Goal: Use online tool/utility: Utilize a website feature to perform a specific function

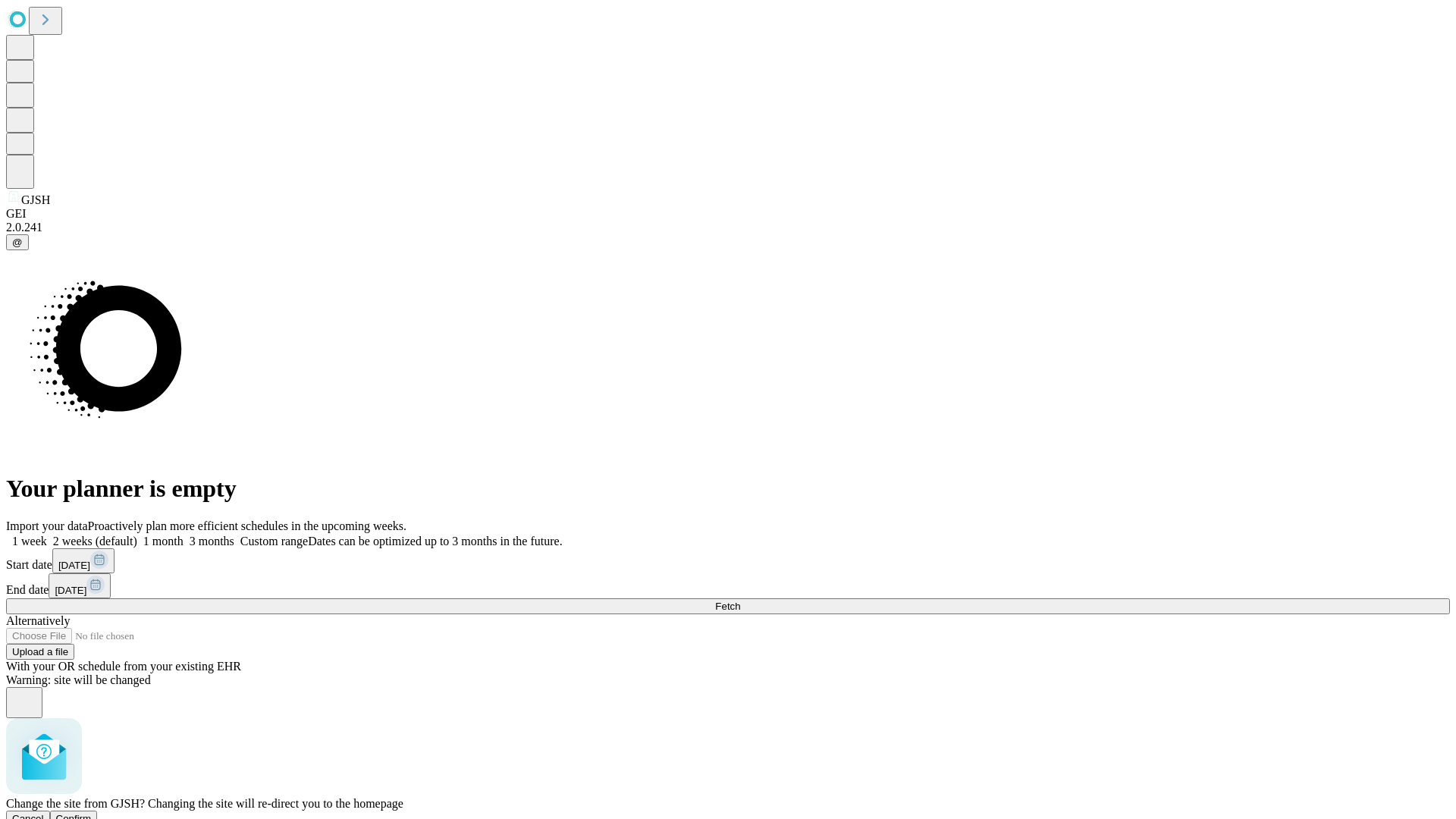
click at [92, 812] on span "Confirm" at bounding box center [73, 818] width 36 height 12
click at [47, 534] on label "1 week" at bounding box center [26, 540] width 41 height 12
click at [740, 601] on span "Fetch" at bounding box center [728, 607] width 25 height 12
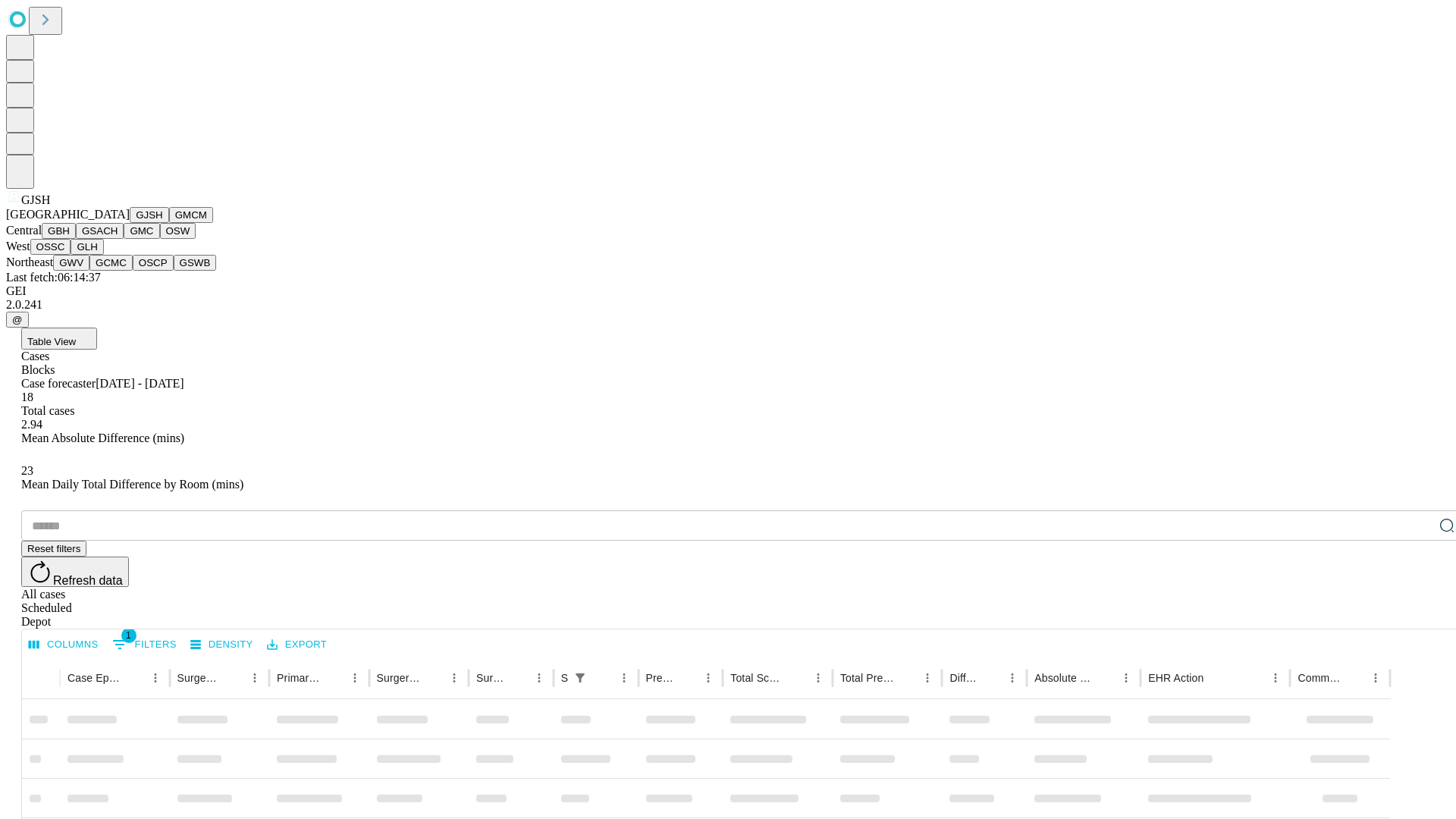
click at [169, 222] on button "GMCM" at bounding box center [191, 214] width 44 height 16
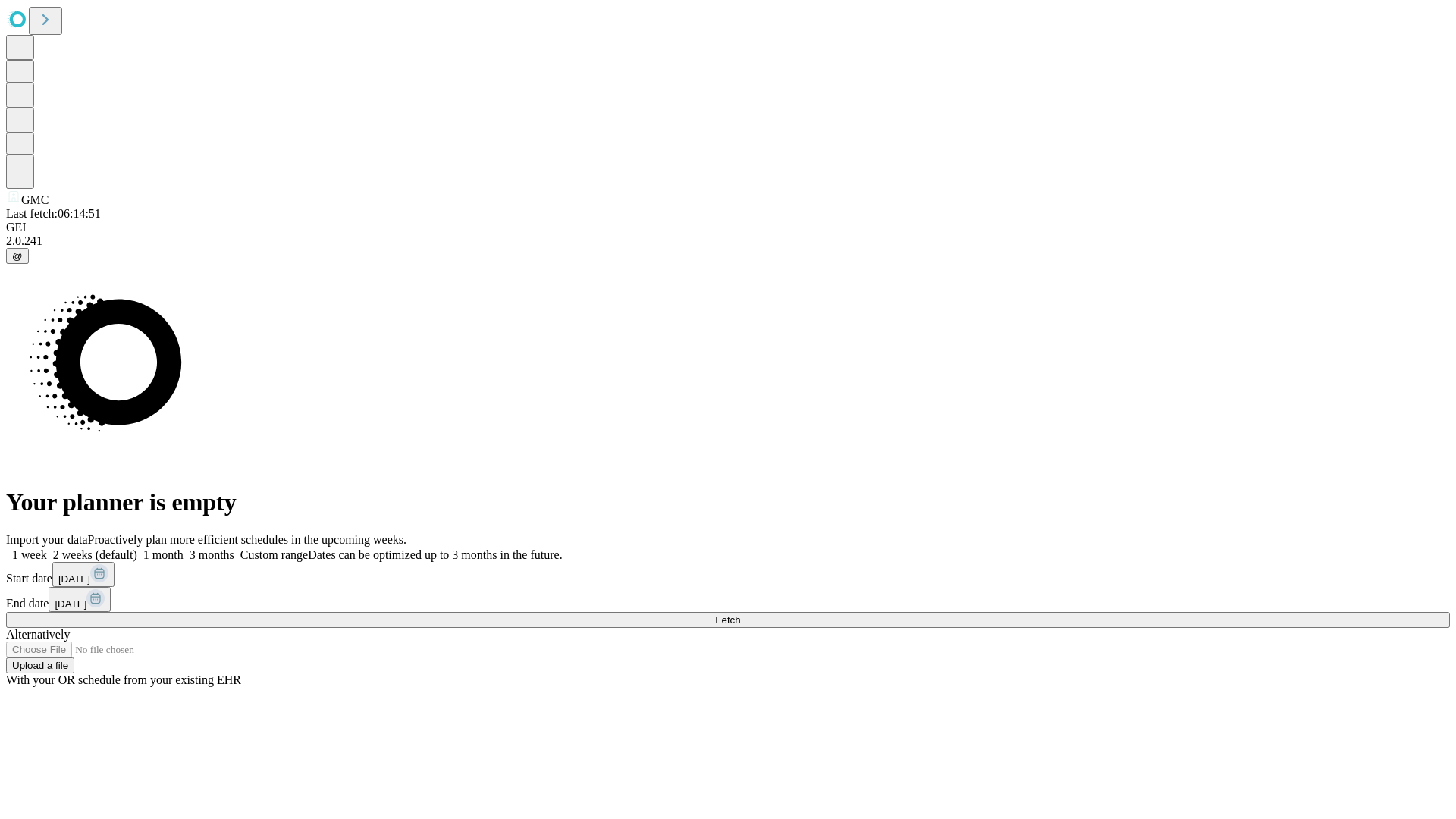
click at [47, 548] on label "1 week" at bounding box center [26, 554] width 41 height 12
click at [740, 614] on span "Fetch" at bounding box center [728, 620] width 25 height 12
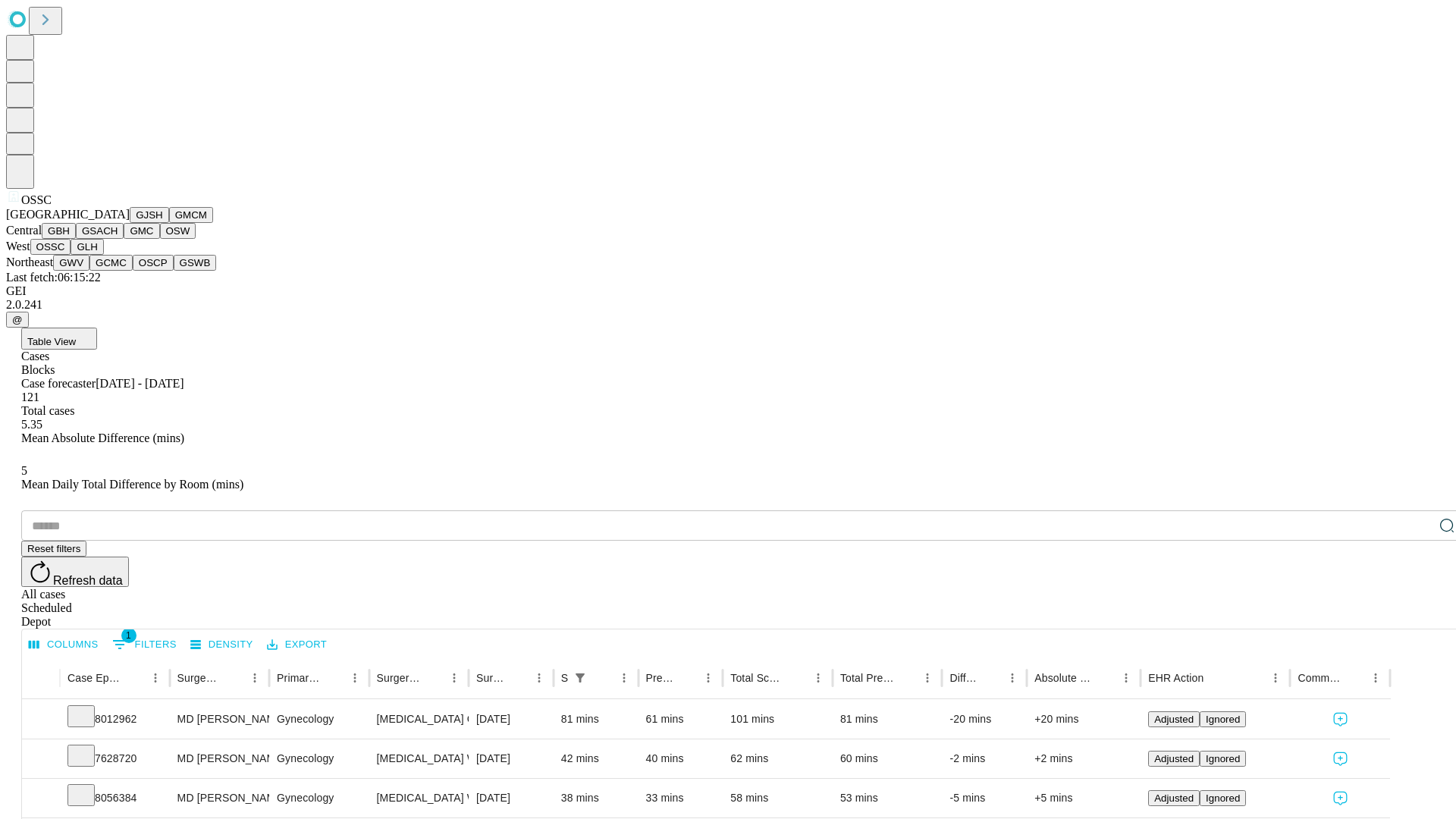
click at [103, 255] on button "GLH" at bounding box center [87, 247] width 33 height 16
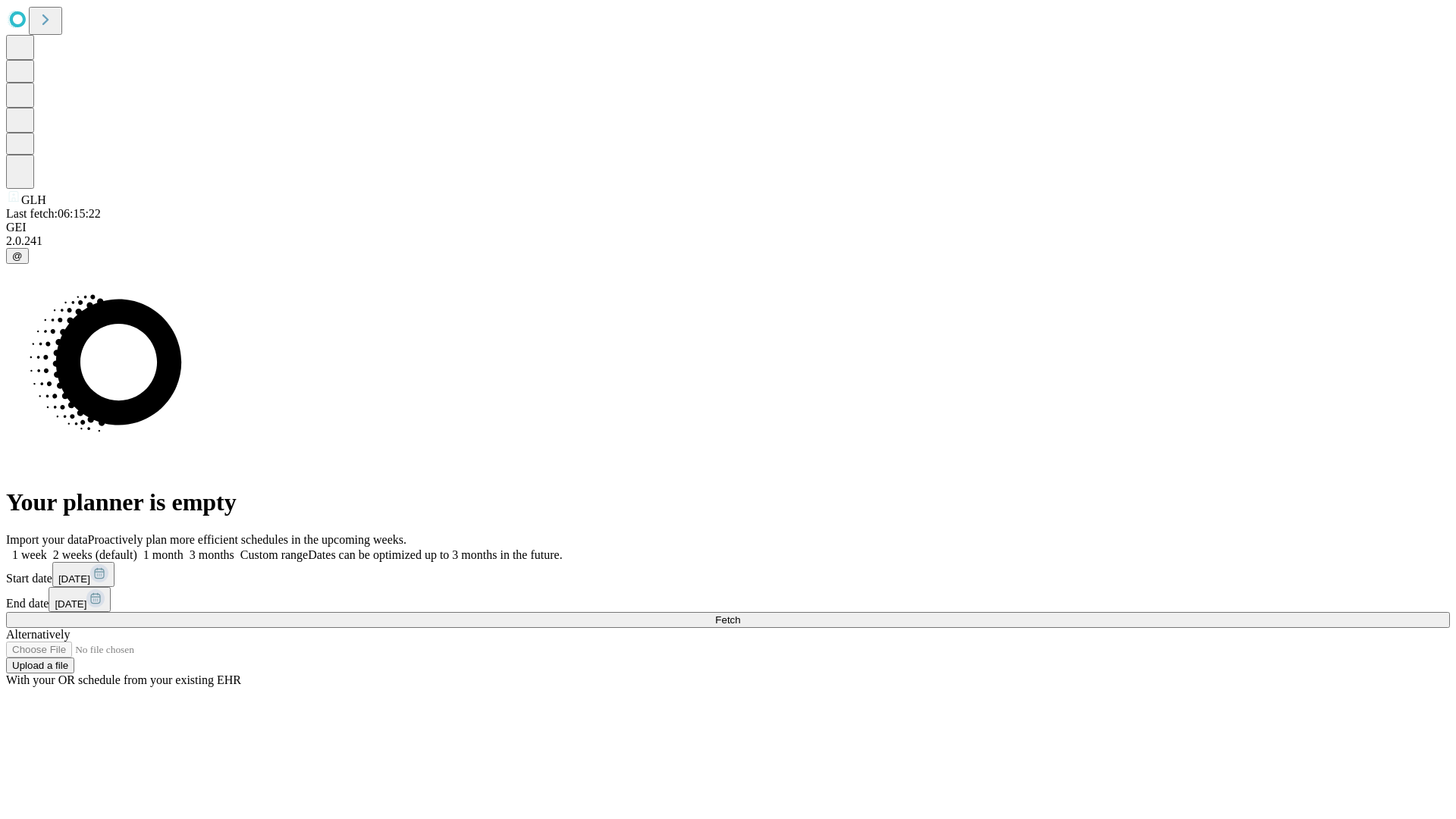
click at [740, 614] on span "Fetch" at bounding box center [728, 620] width 25 height 12
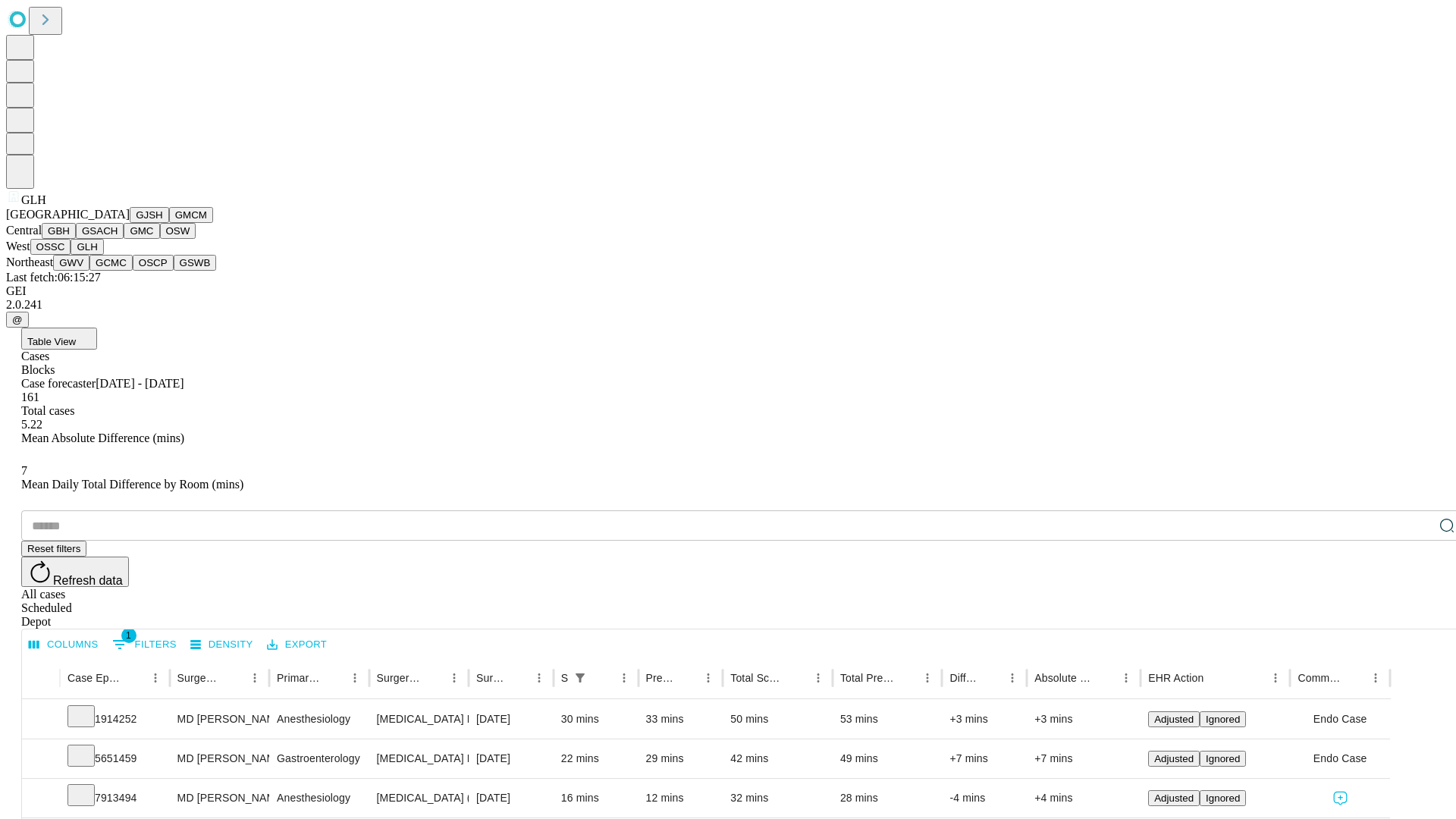
click at [89, 271] on button "GWV" at bounding box center [72, 262] width 37 height 16
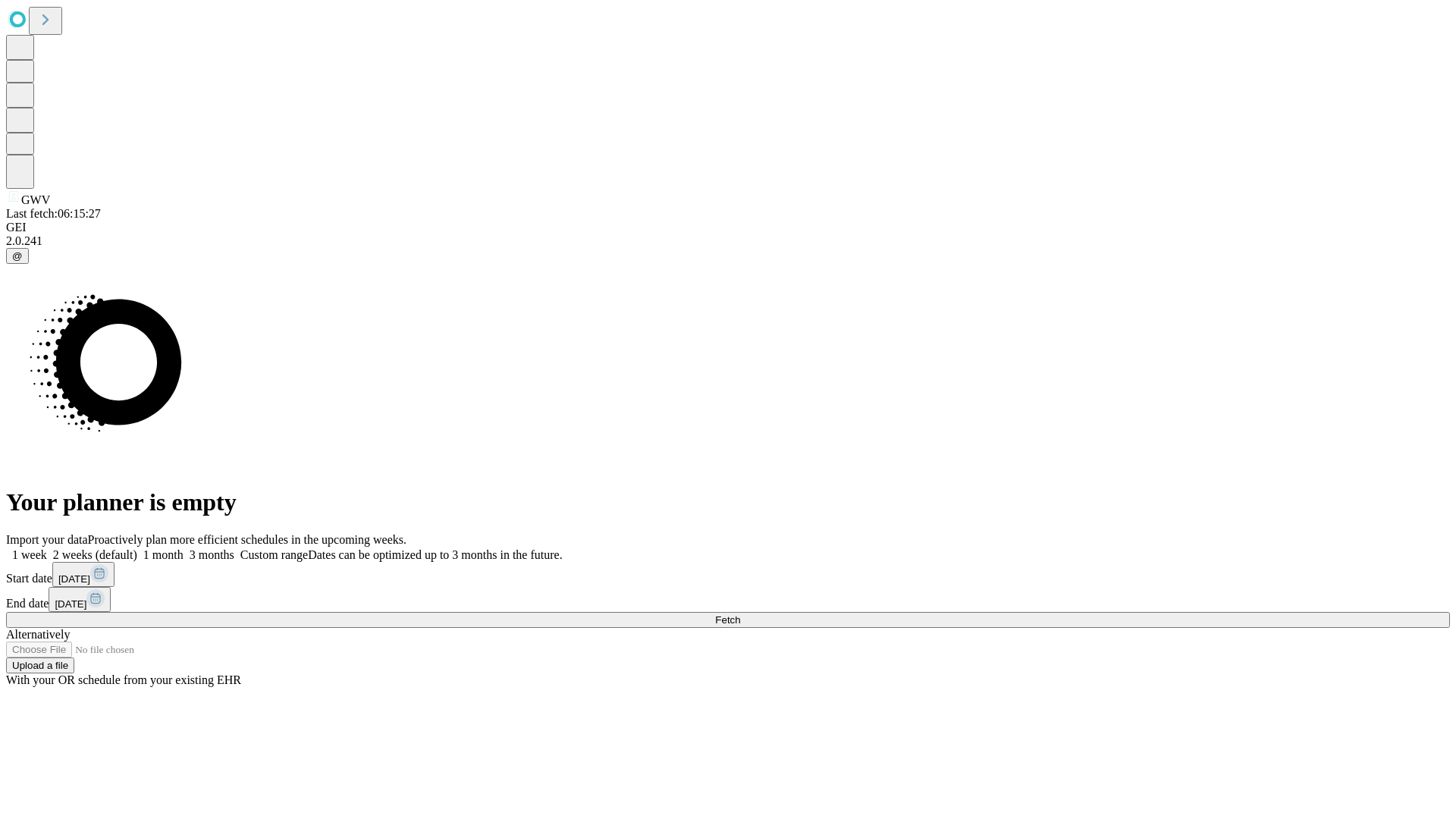
click at [47, 548] on label "1 week" at bounding box center [26, 554] width 41 height 12
click at [740, 614] on span "Fetch" at bounding box center [728, 620] width 25 height 12
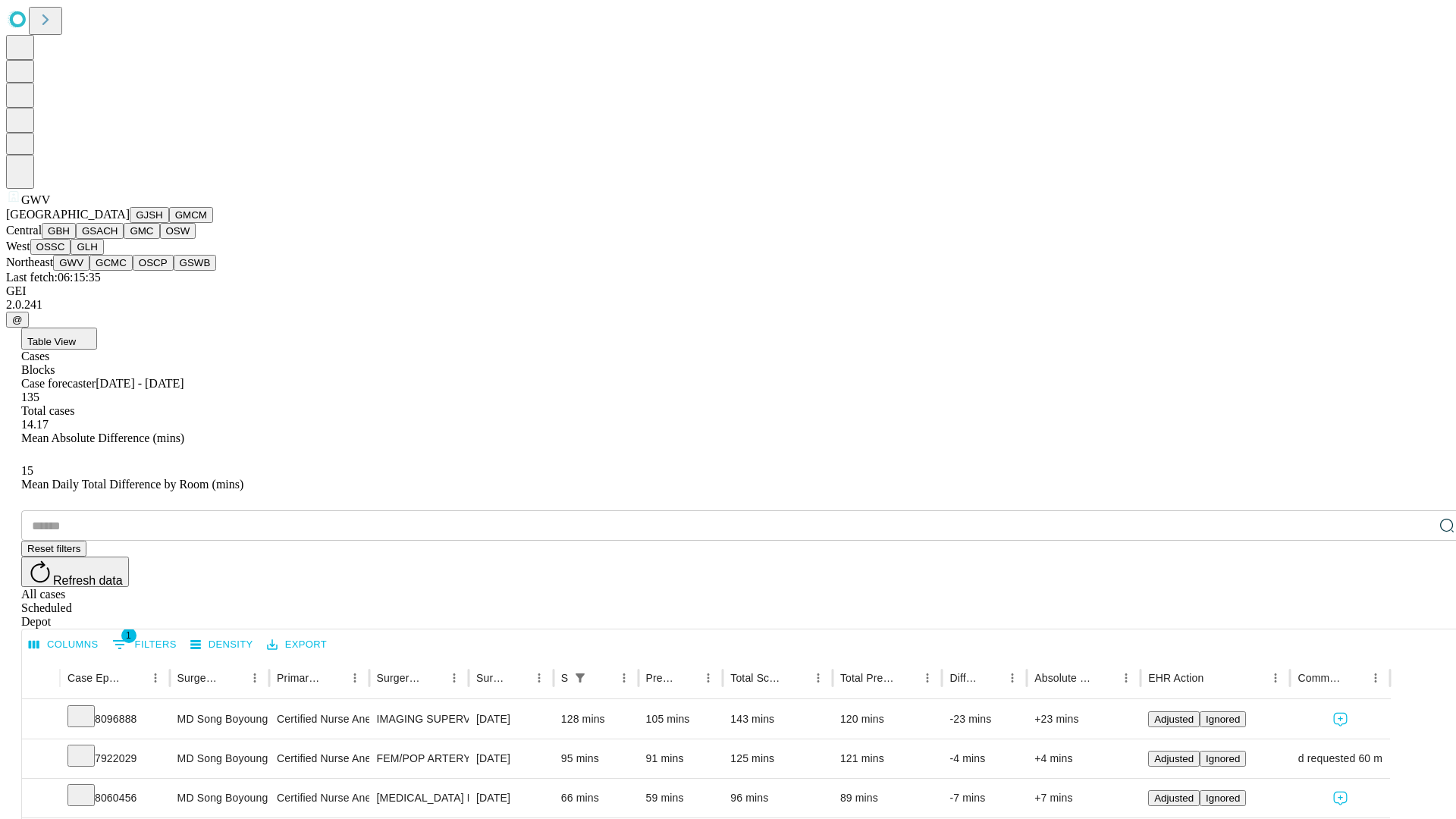
click at [118, 271] on button "GCMC" at bounding box center [111, 262] width 43 height 16
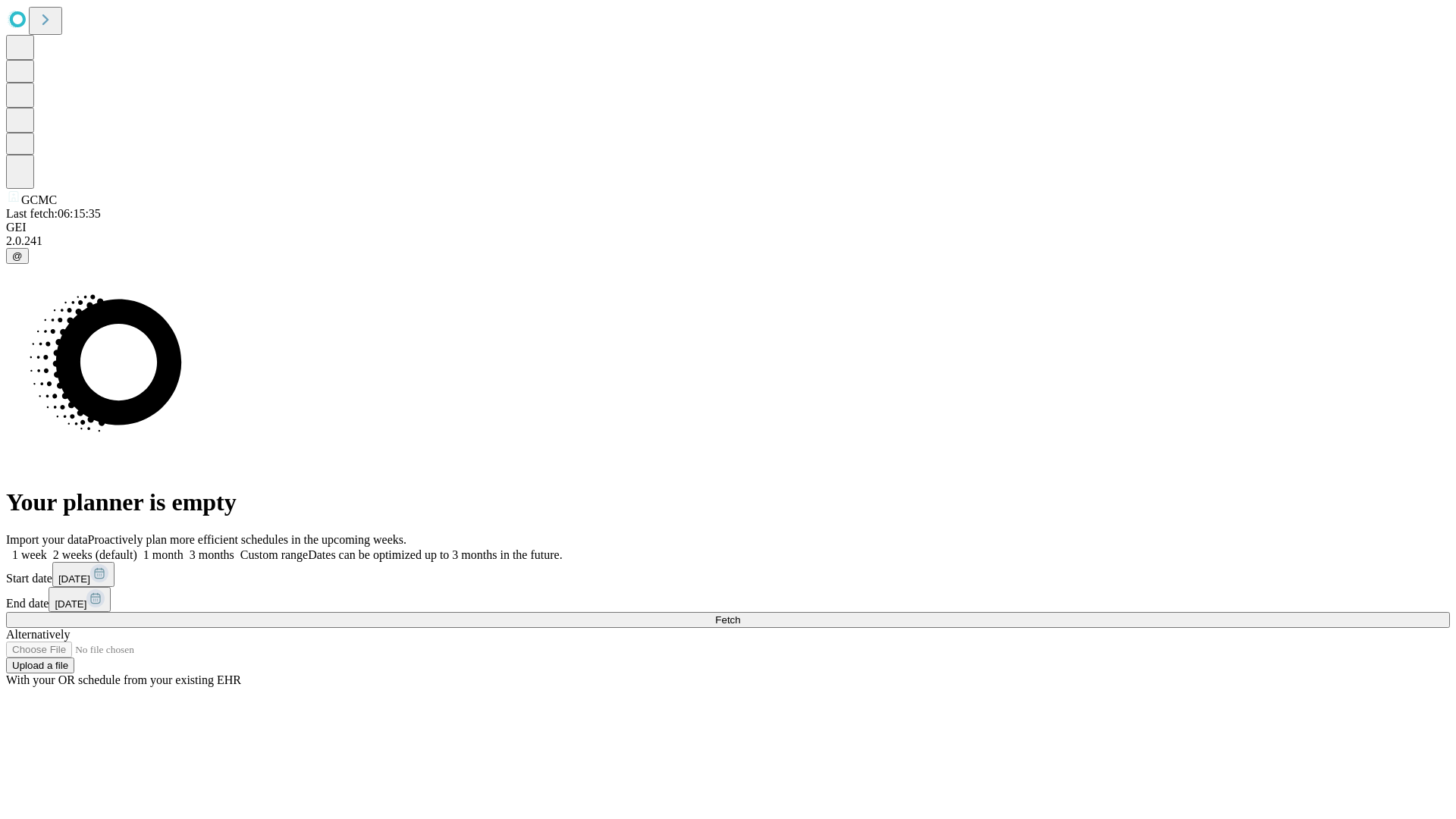
click at [47, 548] on label "1 week" at bounding box center [26, 554] width 41 height 12
click at [740, 614] on span "Fetch" at bounding box center [728, 620] width 25 height 12
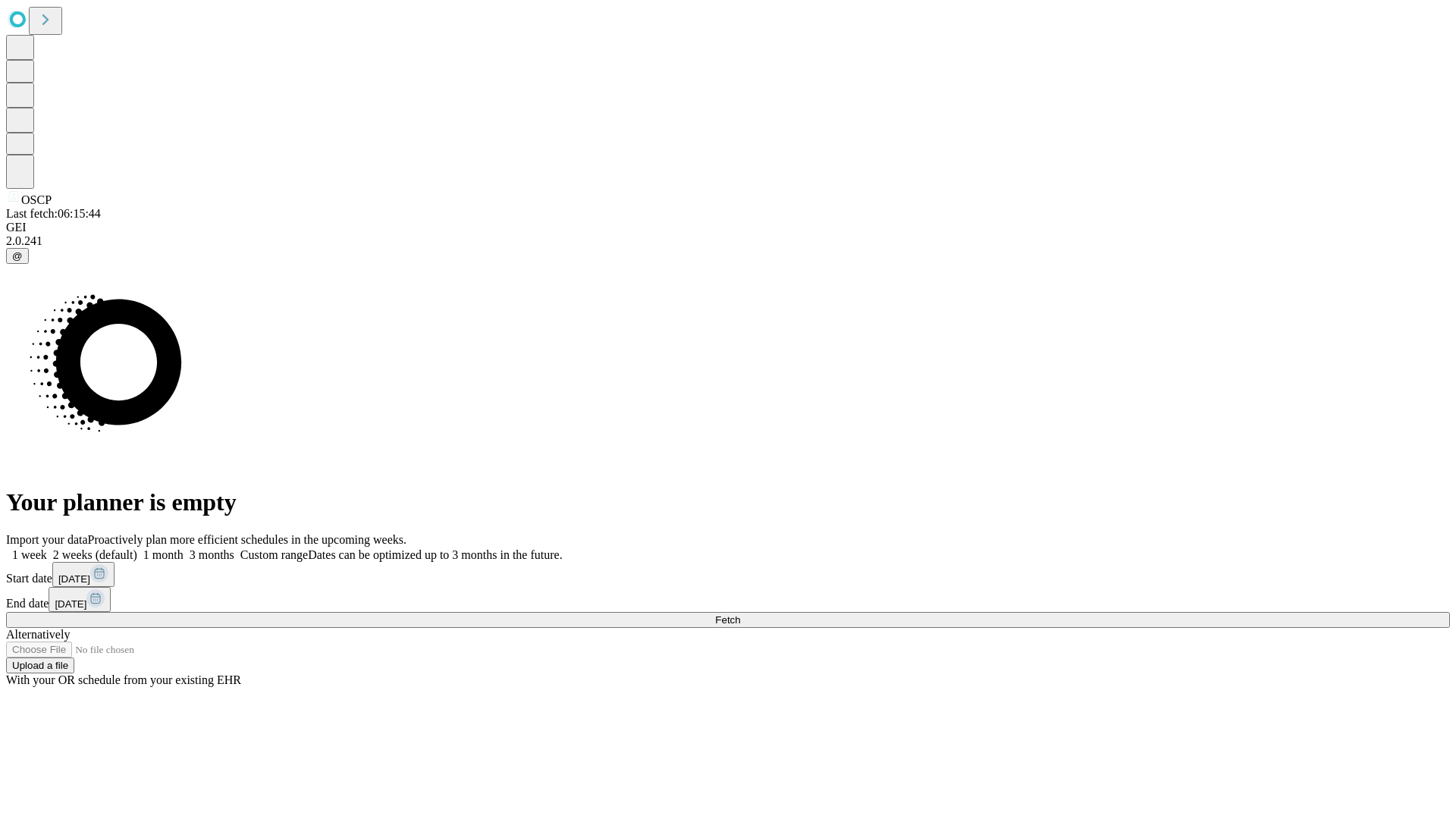
click at [740, 614] on span "Fetch" at bounding box center [728, 620] width 25 height 12
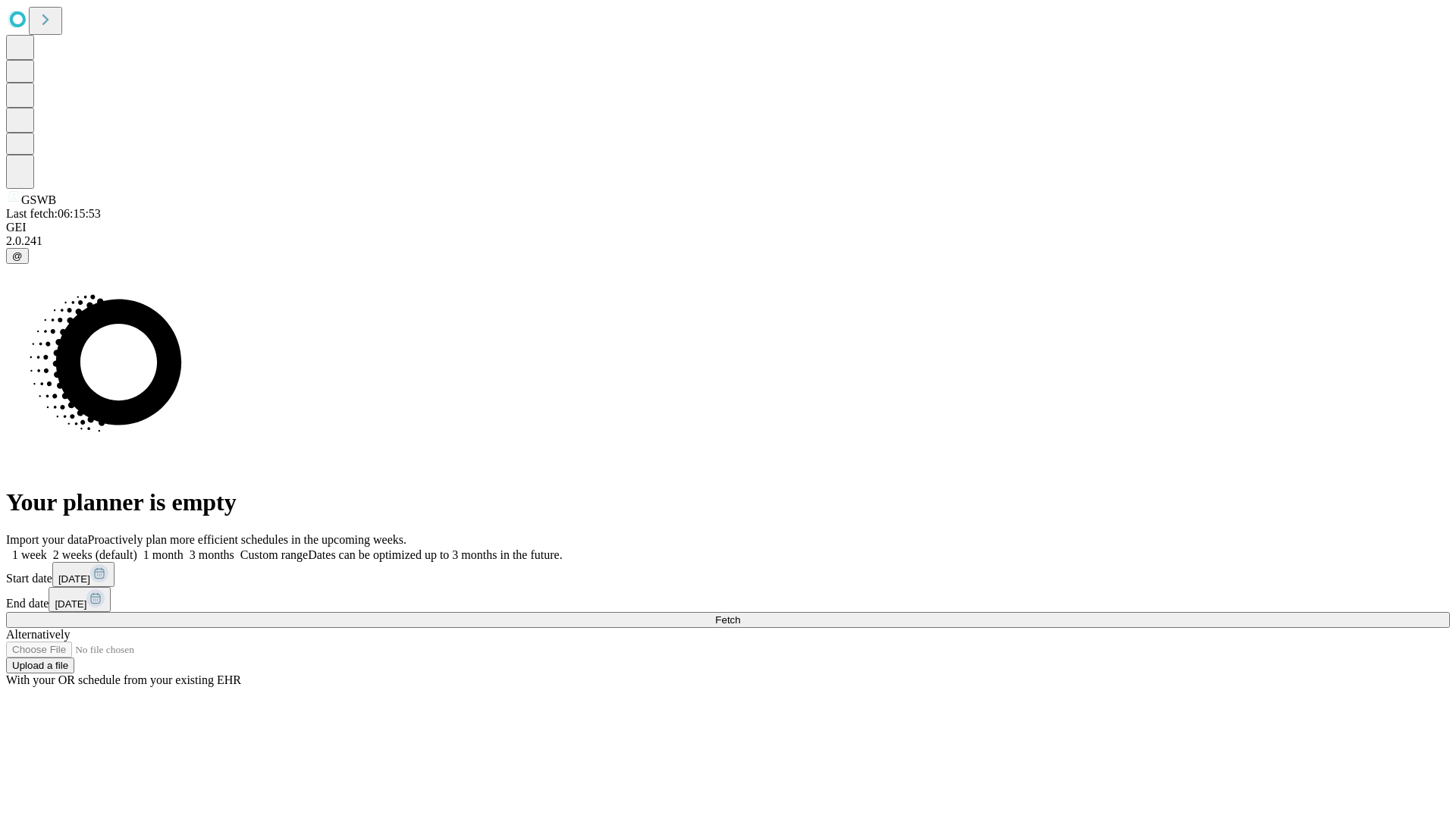
click at [47, 548] on label "1 week" at bounding box center [26, 554] width 41 height 12
click at [740, 614] on span "Fetch" at bounding box center [728, 620] width 25 height 12
